Goal: Task Accomplishment & Management: Manage account settings

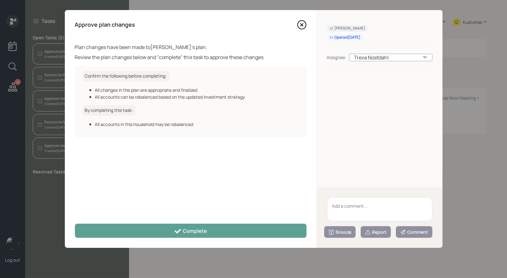
click at [299, 26] on icon at bounding box center [301, 24] width 9 height 9
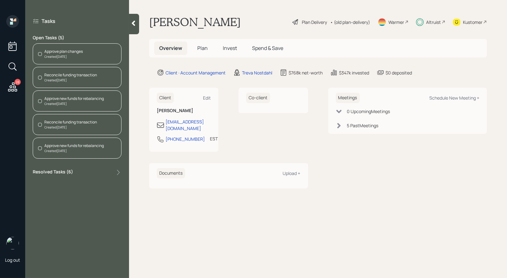
click at [55, 76] on div "Reconcile funding transaction" at bounding box center [70, 75] width 53 height 6
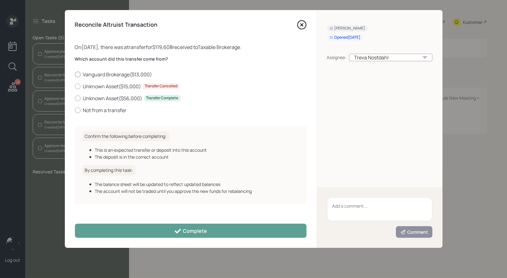
click at [79, 74] on div at bounding box center [78, 75] width 6 height 6
click at [75, 74] on input "Vanguard Brokerage ( $13,000 )" at bounding box center [75, 74] width 0 height 0
radio input "true"
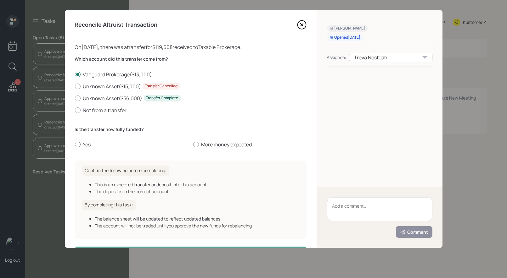
click at [77, 145] on div at bounding box center [78, 145] width 6 height 6
click at [75, 145] on input "Yes" at bounding box center [75, 145] width 0 height 0
radio input "true"
click at [303, 26] on icon at bounding box center [301, 24] width 9 height 9
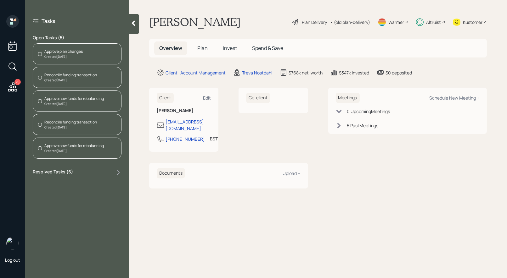
click at [203, 45] on span "Plan" at bounding box center [202, 48] width 10 height 7
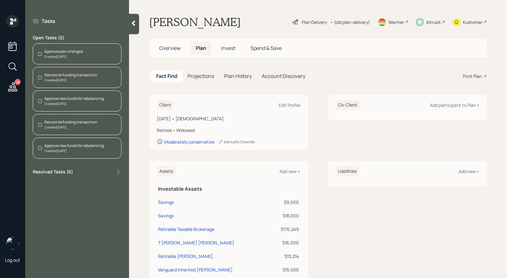
click at [231, 50] on span "Invest" at bounding box center [228, 48] width 14 height 7
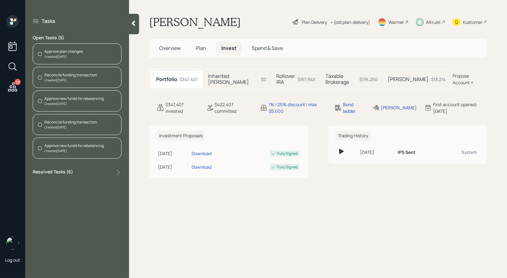
click at [64, 76] on div "Reconcile funding transaction" at bounding box center [70, 75] width 53 height 6
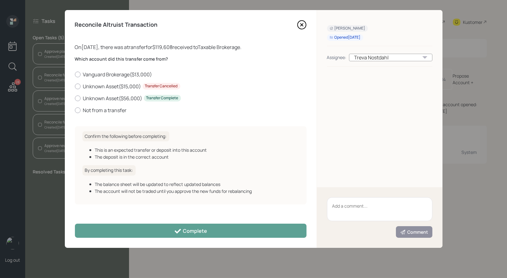
click at [302, 24] on icon at bounding box center [301, 25] width 3 height 3
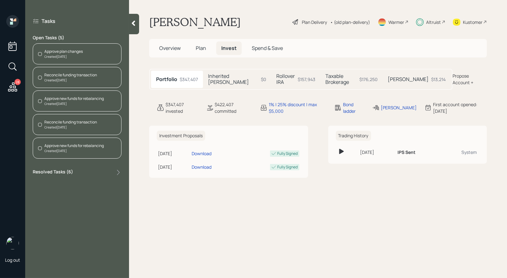
click at [63, 125] on div "Created Today" at bounding box center [70, 127] width 53 height 5
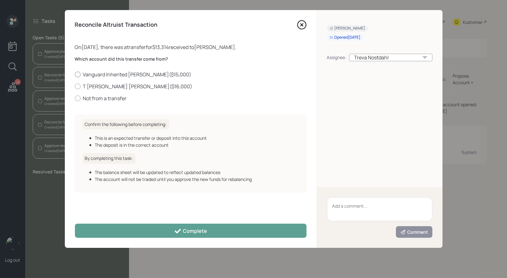
click at [78, 73] on div at bounding box center [78, 75] width 6 height 6
click at [75, 74] on input "Vanguard Inherited Roth IRA ( $15,000 )" at bounding box center [75, 74] width 0 height 0
radio input "true"
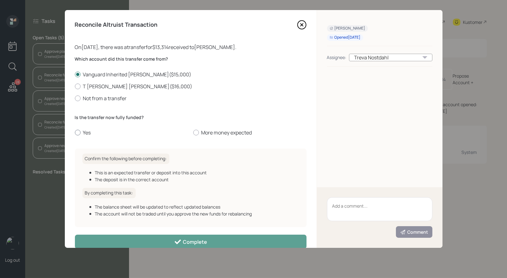
click at [78, 132] on div at bounding box center [78, 133] width 6 height 6
click at [75, 133] on input "Yes" at bounding box center [75, 133] width 0 height 0
radio input "true"
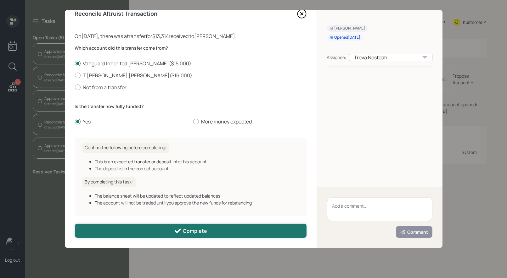
click at [136, 233] on button "Complete" at bounding box center [190, 231] width 231 height 14
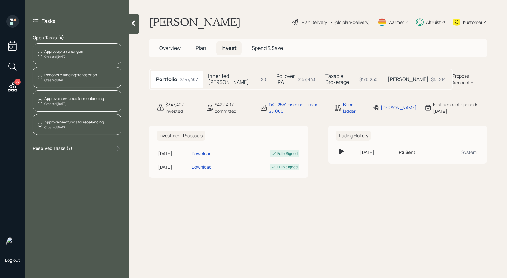
click at [59, 102] on div "Created Today" at bounding box center [73, 104] width 59 height 5
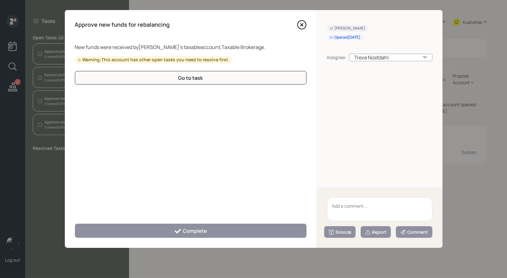
click at [296, 24] on div "Approve new funds for rebalancing" at bounding box center [190, 24] width 231 height 9
click at [302, 24] on icon at bounding box center [301, 25] width 3 height 3
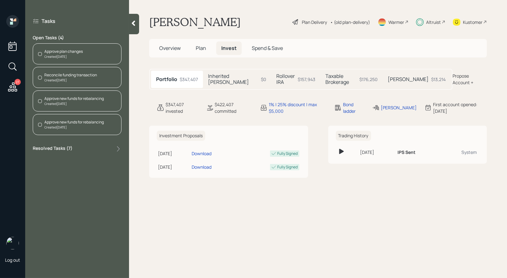
click at [86, 127] on div "Created Today" at bounding box center [73, 127] width 59 height 5
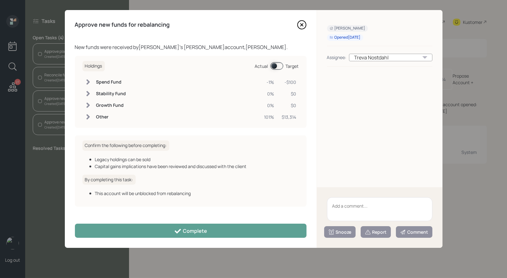
click at [273, 67] on span at bounding box center [276, 66] width 13 height 8
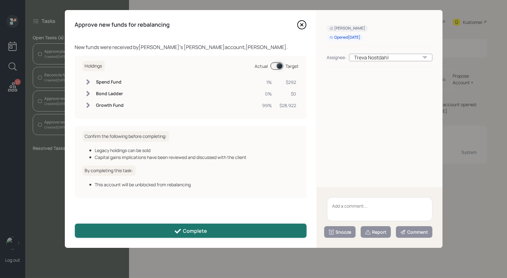
click at [203, 232] on div "Complete" at bounding box center [190, 232] width 33 height 8
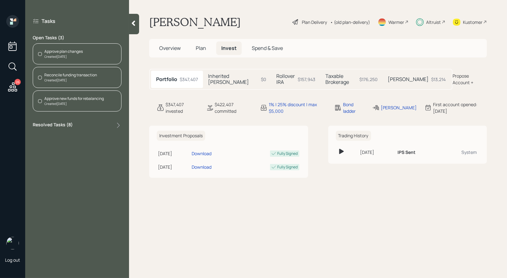
click at [167, 47] on span "Overview" at bounding box center [169, 48] width 21 height 7
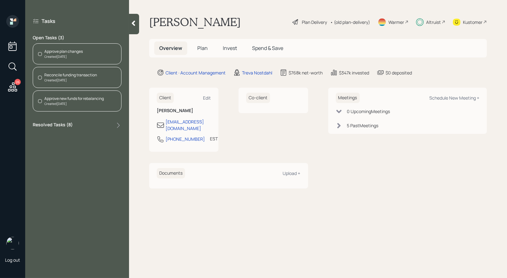
click at [203, 46] on span "Plan" at bounding box center [202, 48] width 10 height 7
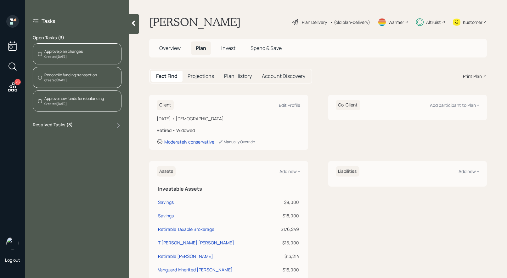
click at [11, 67] on icon at bounding box center [12, 66] width 11 height 11
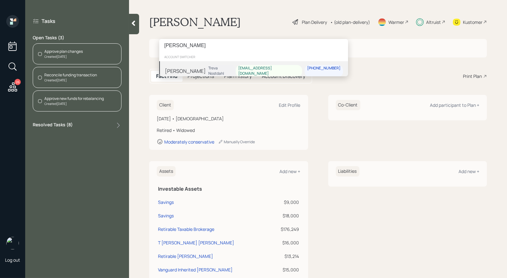
type input "pierre miles"
click at [218, 70] on div "Pierre Miles Treva Nostdahl pamiles21@yahoo.com 478-308-1072" at bounding box center [253, 71] width 189 height 20
